Goal: Find specific page/section: Find specific page/section

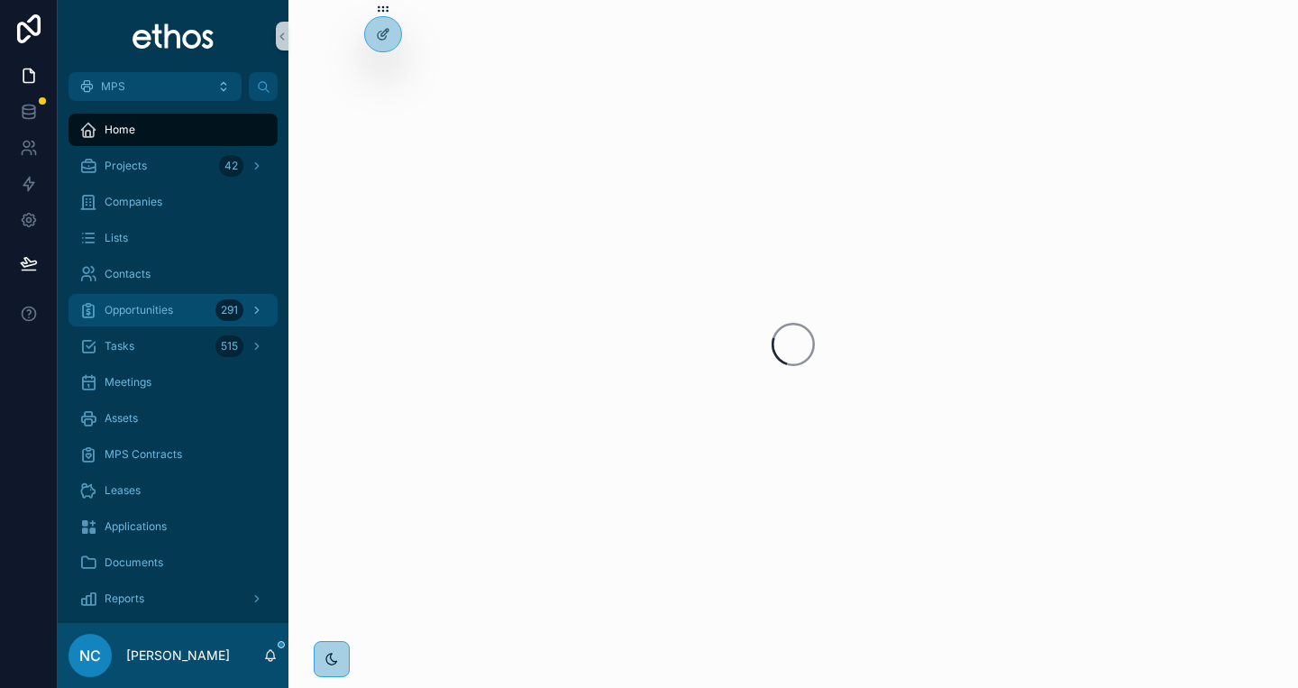
click at [156, 323] on div "Opportunities 291" at bounding box center [172, 310] width 187 height 29
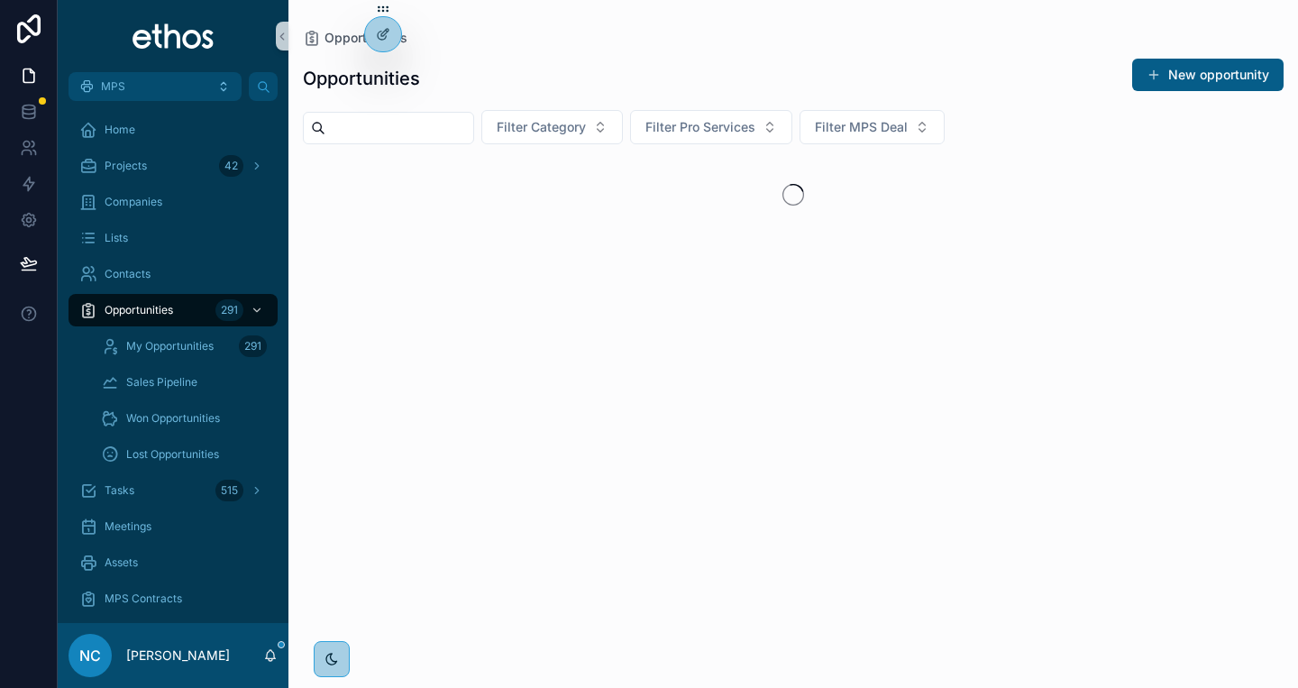
click at [462, 131] on input "scrollable content" at bounding box center [399, 127] width 148 height 25
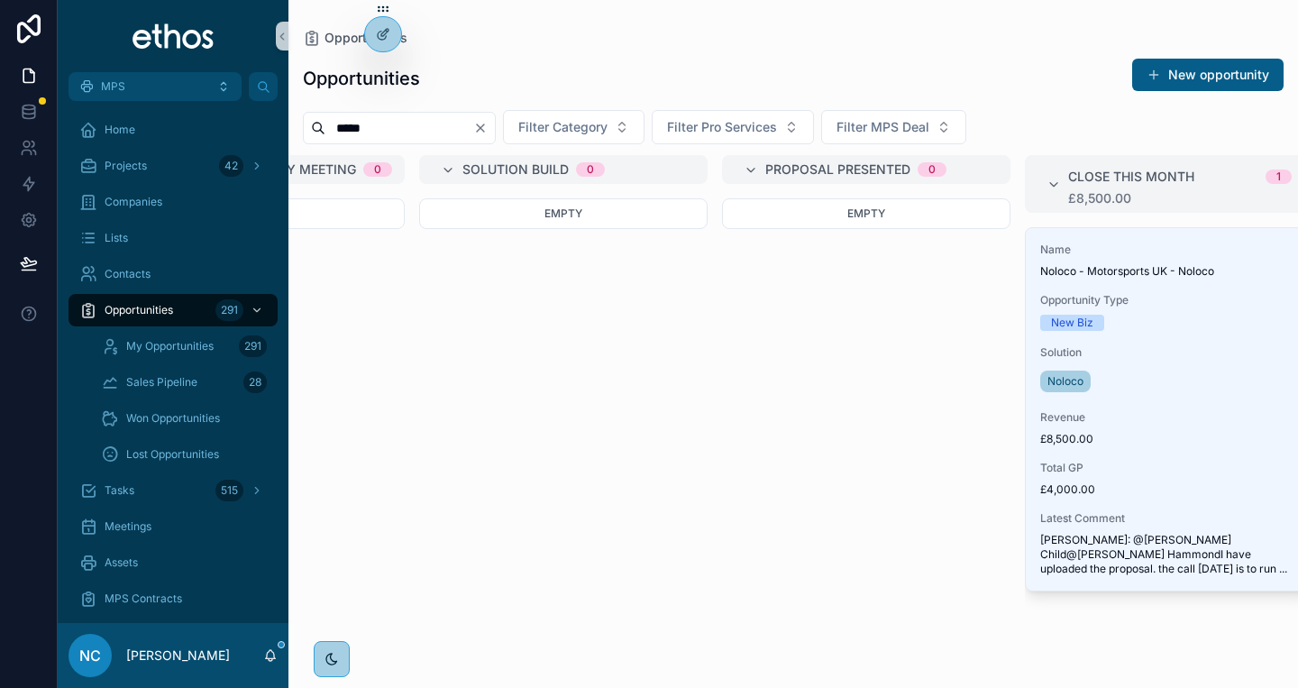
scroll to position [0, 707]
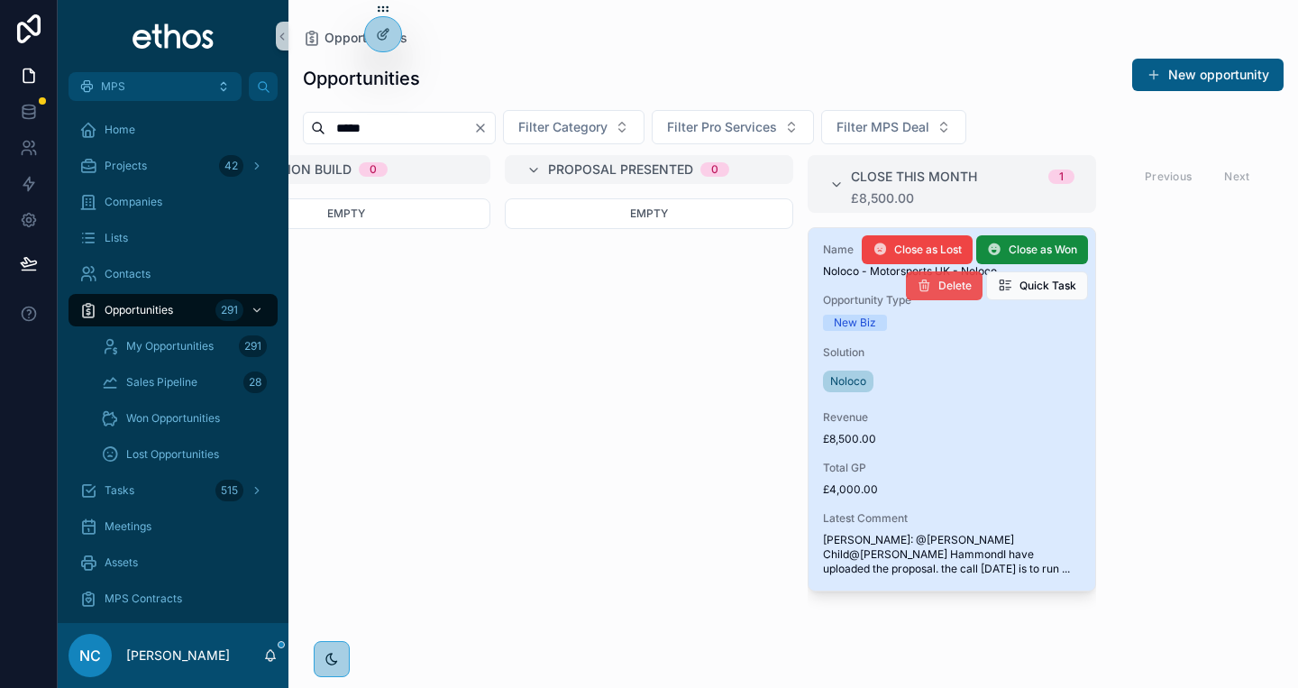
type input "*****"
click at [918, 278] on link "Name Noloco - Motorsports UK - Noloco Opportunity Type New Biz Solution Noloco …" at bounding box center [952, 409] width 288 height 364
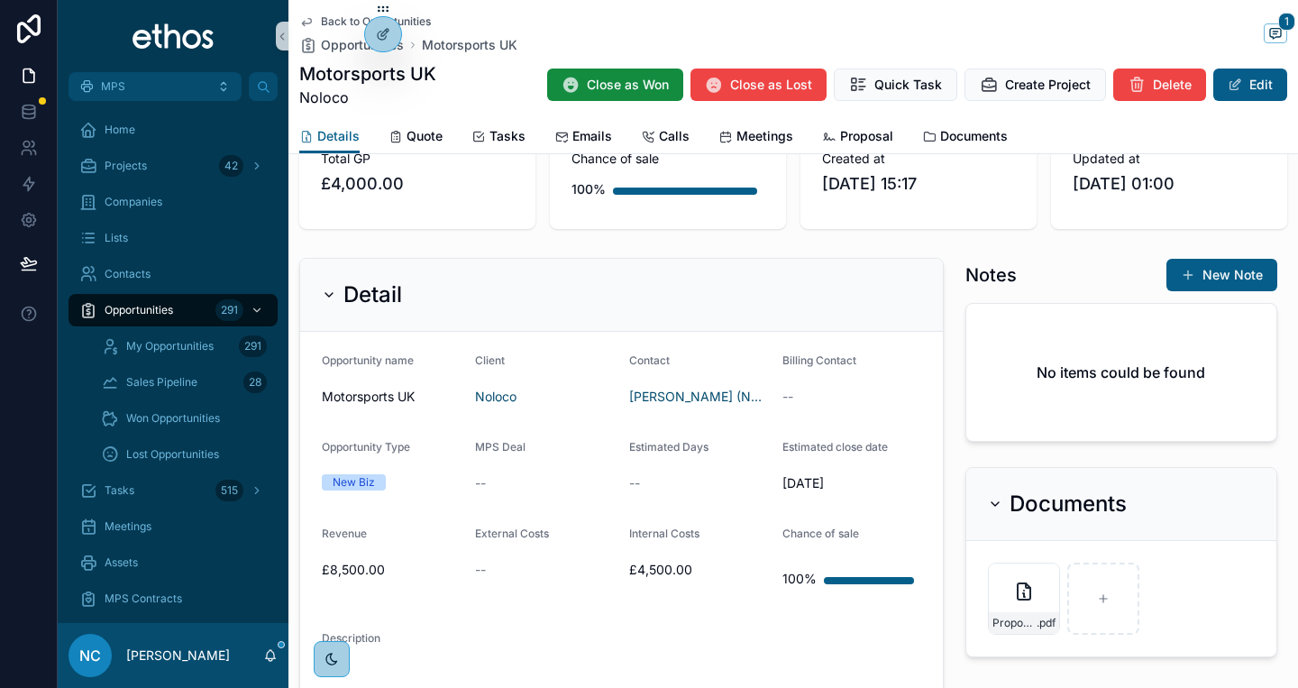
scroll to position [519, 0]
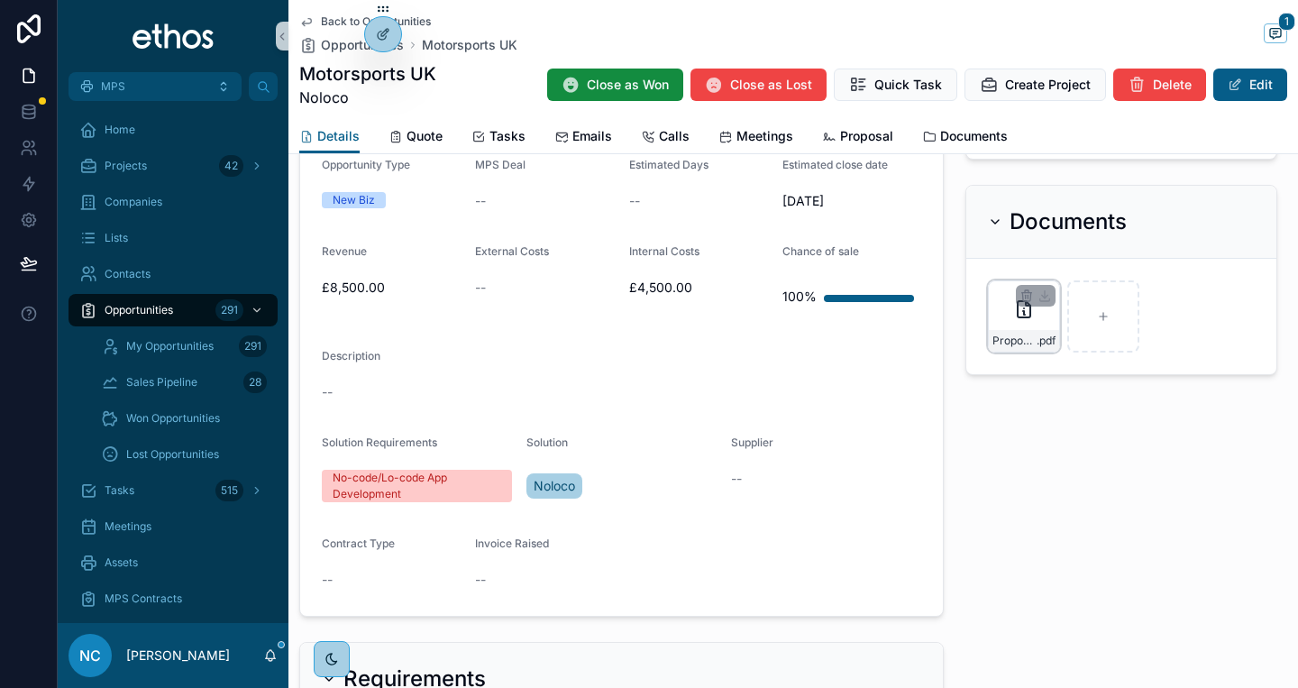
click at [1023, 320] on icon "scrollable content" at bounding box center [1024, 309] width 22 height 22
